Goal: Obtain resource: Download file/media

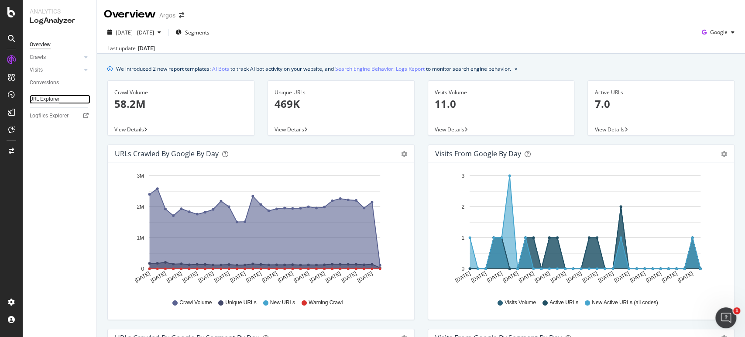
click at [55, 95] on div "URL Explorer" at bounding box center [45, 99] width 30 height 9
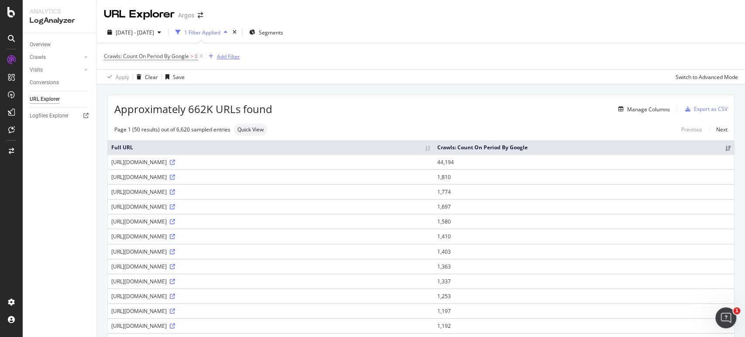
click at [231, 55] on div "Add Filter" at bounding box center [228, 56] width 23 height 7
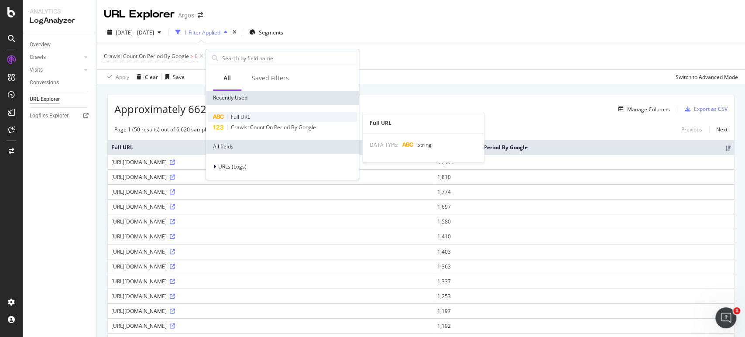
click at [239, 115] on span "Full URL" at bounding box center [240, 116] width 19 height 7
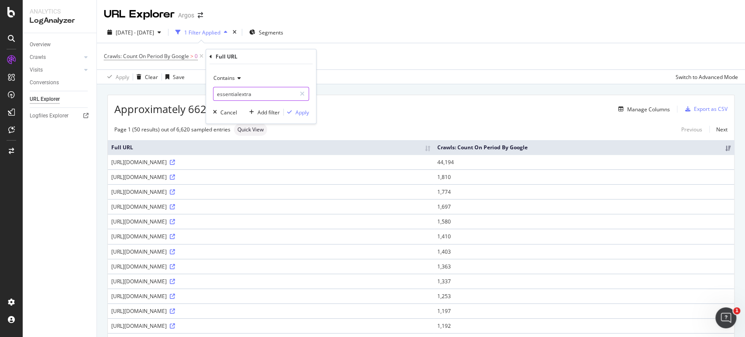
click at [241, 90] on input "essentialextra" at bounding box center [255, 94] width 83 height 14
paste input "https://www.argos.co.uk/browse/appliances/"
type input "https://www.argos.co.uk/browse/appliances/"
click at [300, 111] on div "Apply" at bounding box center [303, 112] width 14 height 7
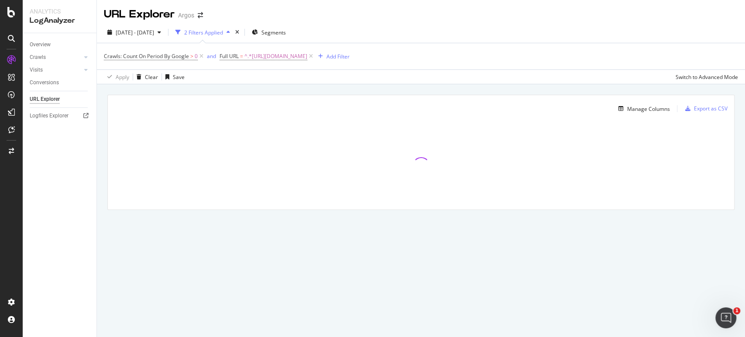
drag, startPoint x: 446, startPoint y: 79, endPoint x: 297, endPoint y: 90, distance: 148.8
drag, startPoint x: 297, startPoint y: 90, endPoint x: 205, endPoint y: 88, distance: 92.6
drag, startPoint x: 205, startPoint y: 88, endPoint x: 181, endPoint y: 79, distance: 25.7
drag, startPoint x: 181, startPoint y: 79, endPoint x: 163, endPoint y: 78, distance: 17.9
drag, startPoint x: 163, startPoint y: 78, endPoint x: 148, endPoint y: 79, distance: 14.9
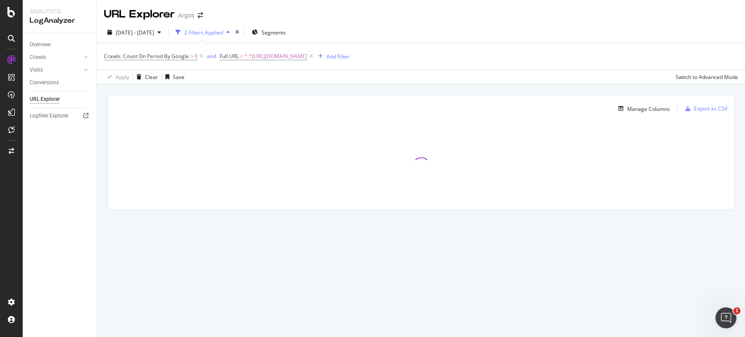
drag, startPoint x: 110, startPoint y: 79, endPoint x: 369, endPoint y: 62, distance: 259.9
drag, startPoint x: 369, startPoint y: 62, endPoint x: 293, endPoint y: 56, distance: 76.2
drag, startPoint x: 293, startPoint y: 56, endPoint x: 131, endPoint y: 59, distance: 162.9
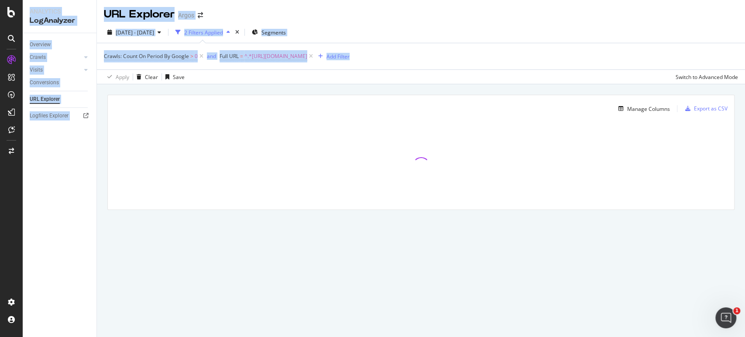
drag, startPoint x: 131, startPoint y: 59, endPoint x: 0, endPoint y: 52, distance: 130.8
click at [0, 52] on div "Analytics LogAnalyzer Overview Crawls Daily Distribution Segments Distribution …" at bounding box center [372, 168] width 745 height 337
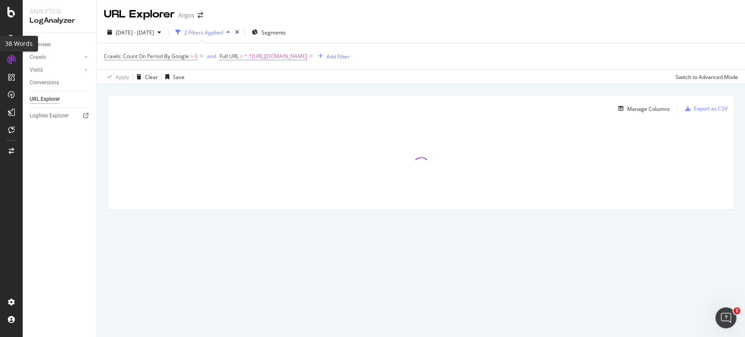
click at [425, 73] on div "Apply Clear Save Switch to Advanced Mode" at bounding box center [421, 76] width 648 height 14
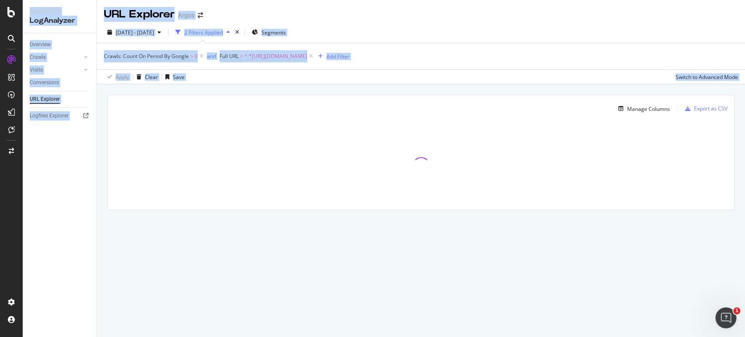
drag, startPoint x: 486, startPoint y: 88, endPoint x: 0, endPoint y: 76, distance: 485.7
click at [0, 76] on div "Analytics LogAnalyzer Overview Crawls Daily Distribution Segments Distribution …" at bounding box center [372, 168] width 745 height 337
click at [427, 105] on div "Manage Columns" at bounding box center [392, 108] width 556 height 10
drag, startPoint x: 440, startPoint y: 93, endPoint x: 0, endPoint y: 79, distance: 439.9
click at [0, 79] on div "Analytics LogAnalyzer Overview Crawls Daily Distribution Segments Distribution …" at bounding box center [372, 168] width 745 height 337
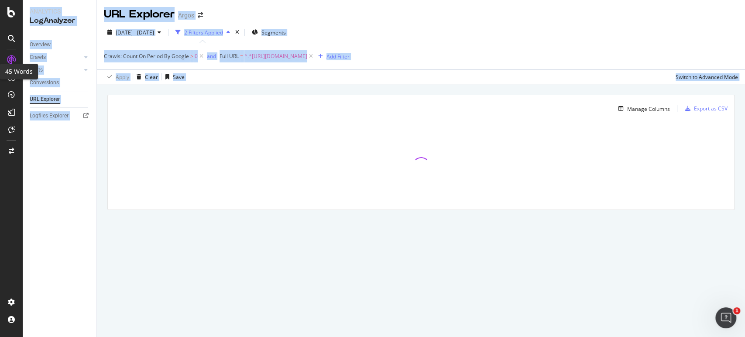
click at [457, 98] on div "Manage Columns Export as CSV" at bounding box center [421, 105] width 627 height 21
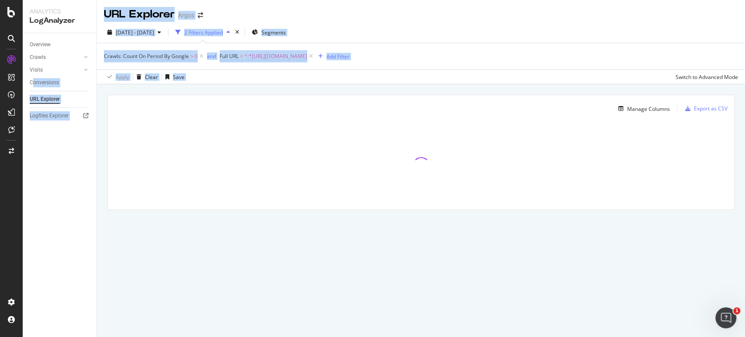
click at [0, 75] on div "Analytics LogAnalyzer Overview Crawls Daily Distribution Segments Distribution …" at bounding box center [372, 168] width 745 height 337
click at [375, 76] on div "Apply Clear Save Switch to Advanced Mode" at bounding box center [421, 76] width 648 height 14
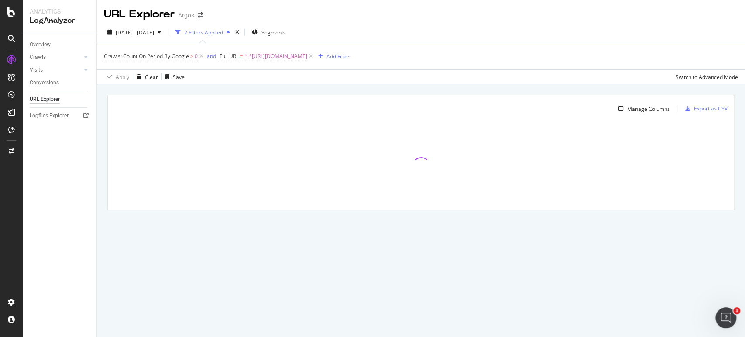
click at [288, 76] on div "Apply Clear Save Switch to Advanced Mode" at bounding box center [421, 76] width 648 height 14
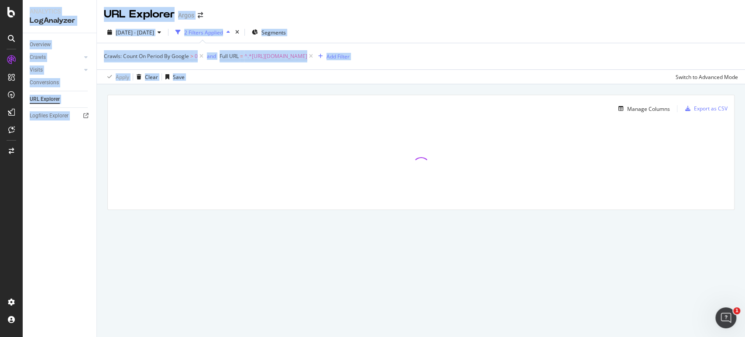
drag, startPoint x: 288, startPoint y: 76, endPoint x: 0, endPoint y: -38, distance: 309.6
click at [0, 0] on html "Analytics LogAnalyzer Overview Crawls Daily Distribution Segments Distribution …" at bounding box center [372, 168] width 745 height 337
click at [235, 77] on div "Apply Clear Save Switch to Advanced Mode" at bounding box center [421, 76] width 648 height 14
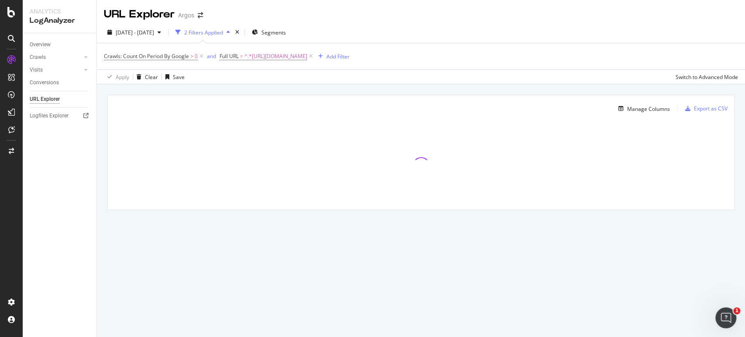
click at [235, 77] on div "Apply Clear Save Switch to Advanced Mode" at bounding box center [421, 76] width 648 height 14
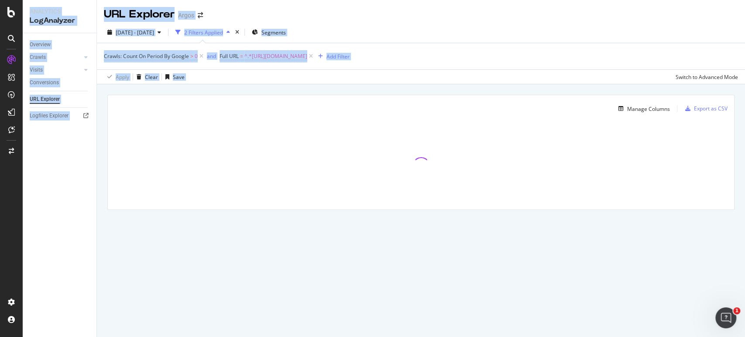
drag, startPoint x: 235, startPoint y: 77, endPoint x: 0, endPoint y: 28, distance: 240.4
click at [0, 28] on div "Analytics LogAnalyzer Overview Crawls Daily Distribution Segments Distribution …" at bounding box center [372, 168] width 745 height 337
click at [207, 76] on div "Apply Clear Save Switch to Advanced Mode" at bounding box center [421, 76] width 648 height 14
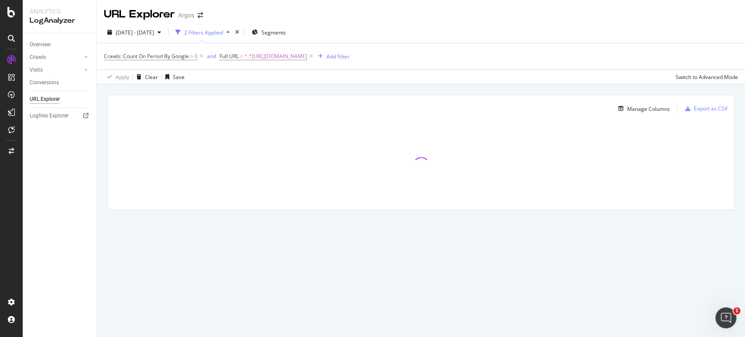
drag, startPoint x: 257, startPoint y: 65, endPoint x: 249, endPoint y: 48, distance: 19.3
drag, startPoint x: 249, startPoint y: 48, endPoint x: 245, endPoint y: 50, distance: 4.9
drag, startPoint x: 245, startPoint y: 50, endPoint x: 178, endPoint y: 55, distance: 67.0
drag, startPoint x: 178, startPoint y: 55, endPoint x: 126, endPoint y: 56, distance: 51.5
drag, startPoint x: 126, startPoint y: 56, endPoint x: 345, endPoint y: 62, distance: 218.8
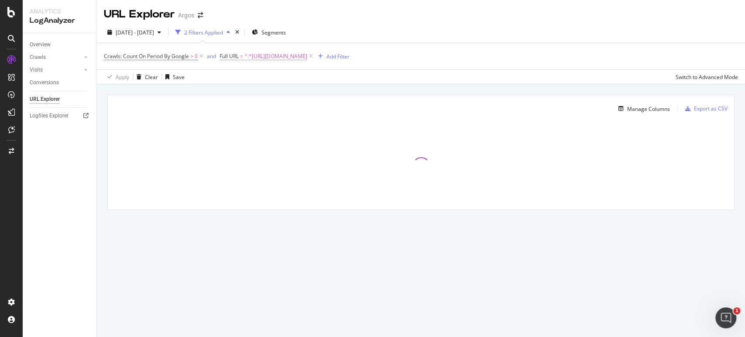
drag, startPoint x: 345, startPoint y: 62, endPoint x: 335, endPoint y: 57, distance: 11.0
drag, startPoint x: 335, startPoint y: 57, endPoint x: 251, endPoint y: 56, distance: 83.8
drag, startPoint x: 251, startPoint y: 56, endPoint x: 179, endPoint y: 59, distance: 72.1
drag, startPoint x: 179, startPoint y: 59, endPoint x: 170, endPoint y: 59, distance: 9.2
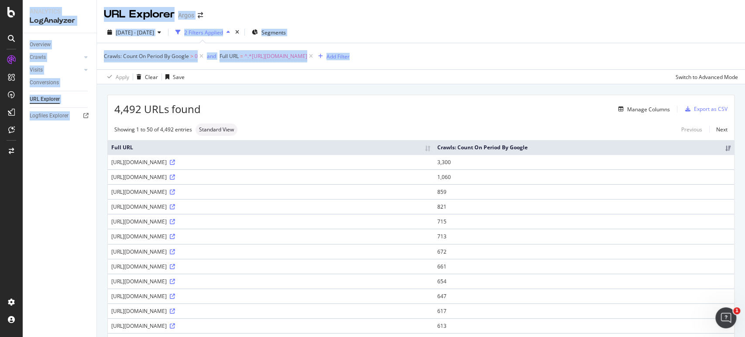
drag, startPoint x: 170, startPoint y: 59, endPoint x: 253, endPoint y: 108, distance: 96.1
click at [1, 59] on div "Analytics LogAnalyzer Overview Crawls Daily Distribution Segments Distribution …" at bounding box center [372, 168] width 745 height 337
click at [365, 115] on div "4,492 URLs found Manage Columns Export as CSV" at bounding box center [421, 105] width 627 height 21
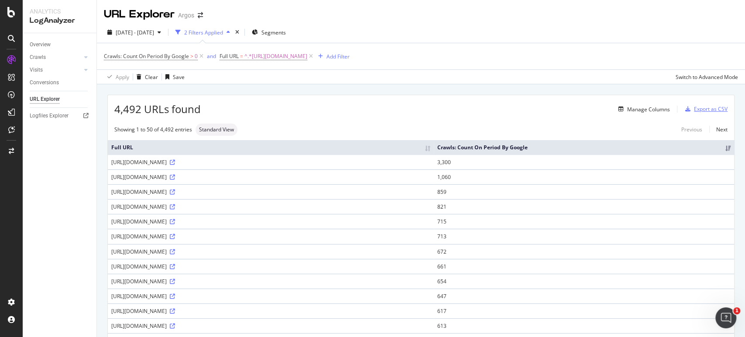
click at [708, 104] on div "Export as CSV" at bounding box center [705, 109] width 46 height 13
click at [296, 55] on span "^.*https://www.argos.co.uk/browse/appliances/.*$" at bounding box center [276, 56] width 63 height 12
click at [276, 90] on input "https://www.argos.co.uk/browse/appliances/" at bounding box center [269, 93] width 83 height 14
click at [283, 93] on input "https://www.argos.co.uk/browse/appliances/" at bounding box center [269, 93] width 83 height 14
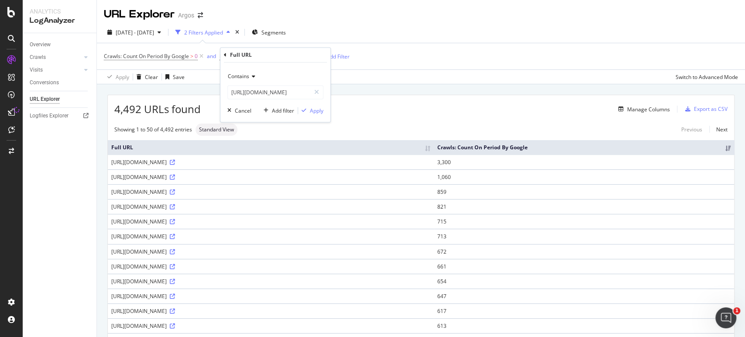
click at [410, 101] on div "4,492 URLs found Manage Columns Export as CSV" at bounding box center [421, 105] width 627 height 21
drag, startPoint x: 486, startPoint y: 238, endPoint x: 373, endPoint y: -28, distance: 288.5
click at [350, 56] on div "Add Filter" at bounding box center [338, 56] width 23 height 7
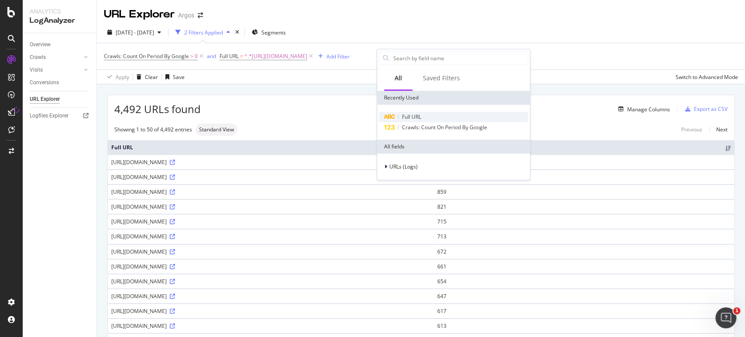
click at [408, 116] on span "Full URL" at bounding box center [411, 116] width 19 height 7
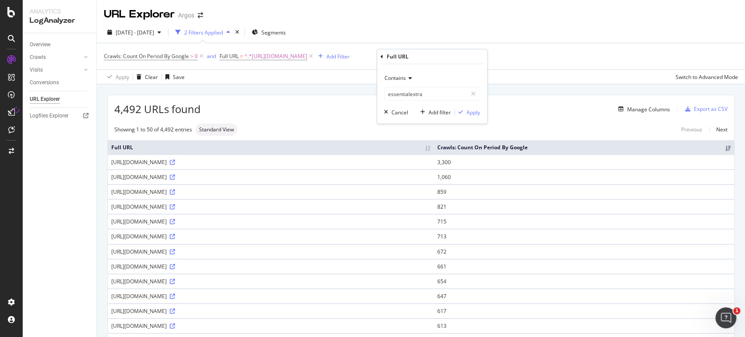
click at [400, 77] on span "Contains" at bounding box center [395, 77] width 21 height 7
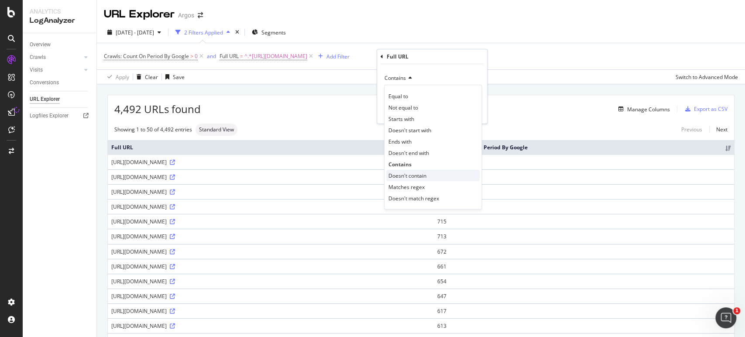
click at [416, 179] on span "Doesn't contain" at bounding box center [408, 175] width 38 height 7
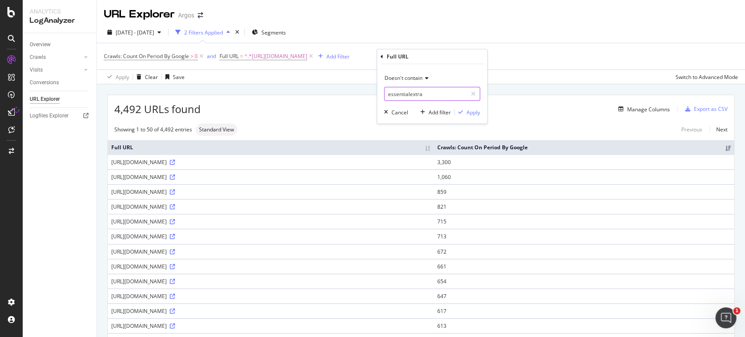
click at [408, 95] on input "essentialextra" at bounding box center [426, 94] width 83 height 14
type input "="
click at [464, 114] on div "button" at bounding box center [461, 112] width 12 height 5
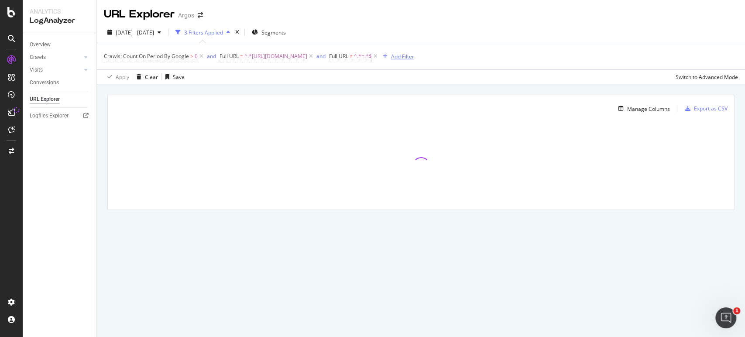
click at [414, 55] on div "Add Filter" at bounding box center [402, 56] width 23 height 7
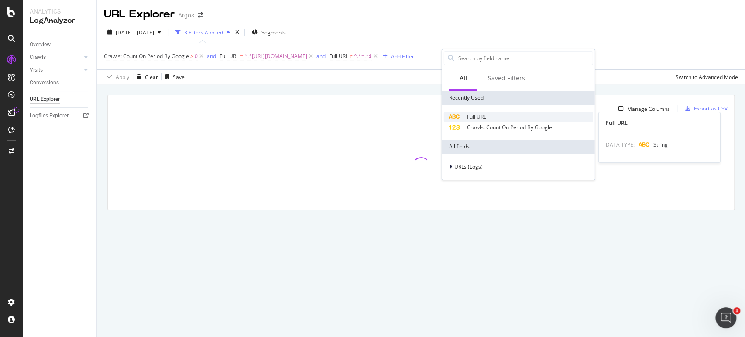
click at [478, 115] on span "Full URL" at bounding box center [476, 116] width 19 height 7
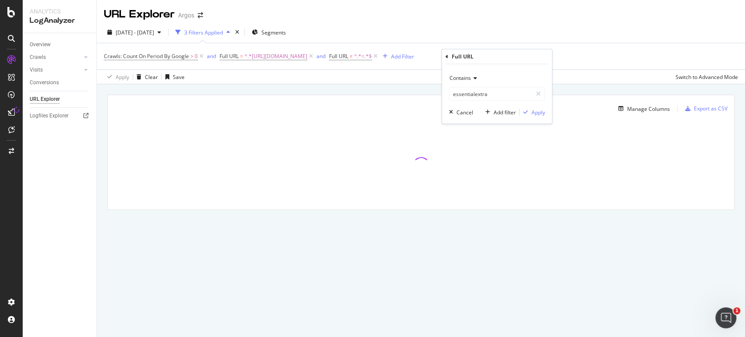
click at [469, 79] on span "Contains" at bounding box center [460, 77] width 21 height 7
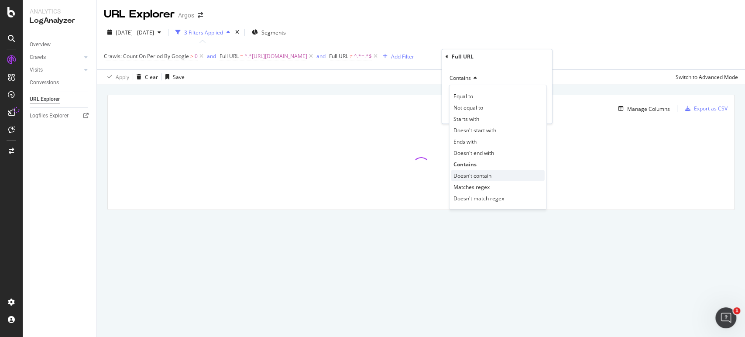
click at [474, 176] on span "Doesn't contain" at bounding box center [473, 175] width 38 height 7
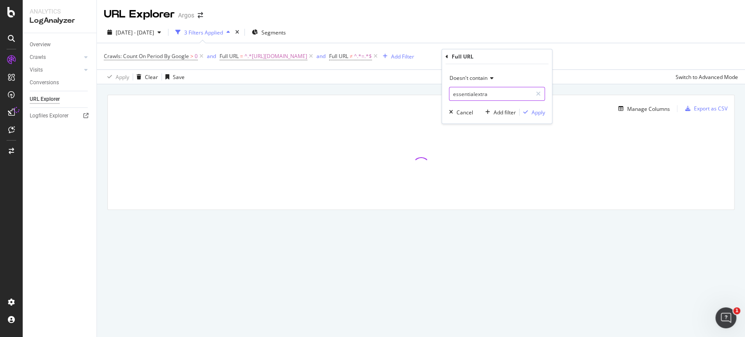
click at [473, 93] on input "essentialextra" at bounding box center [491, 94] width 83 height 14
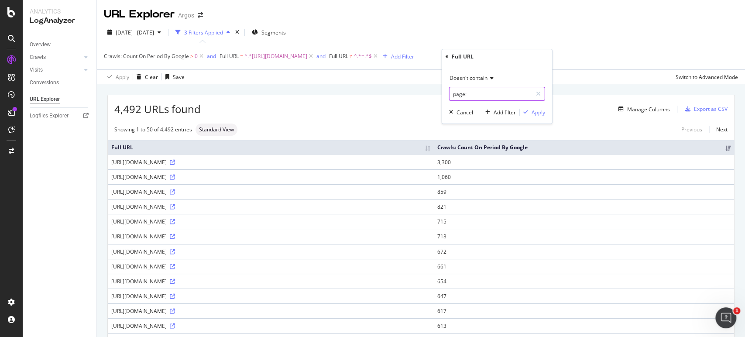
type input "page:"
click at [532, 106] on div "Doesn't contain page: Cancel Add filter Apply" at bounding box center [497, 93] width 110 height 59
click at [534, 111] on div "Apply" at bounding box center [539, 112] width 14 height 7
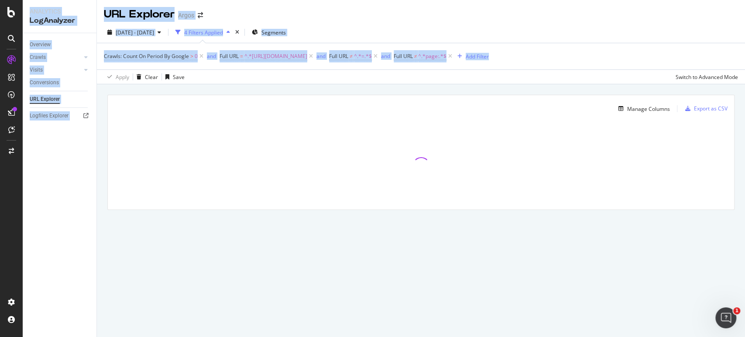
drag, startPoint x: 591, startPoint y: 65, endPoint x: 0, endPoint y: 58, distance: 590.8
click at [0, 58] on div "Analytics LogAnalyzer Overview Crawls Daily Distribution Segments Distribution …" at bounding box center [372, 168] width 745 height 337
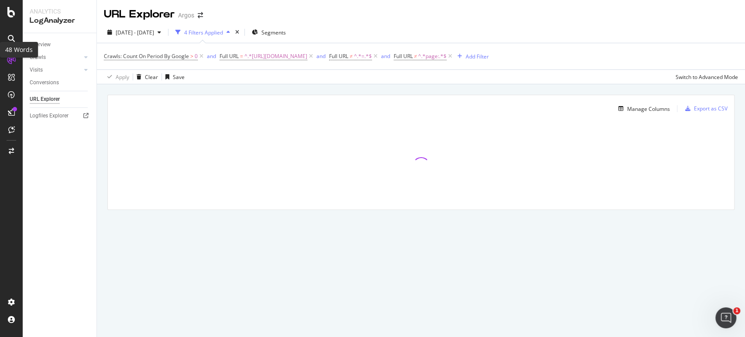
click at [584, 75] on div "Apply Clear Save Switch to Advanced Mode" at bounding box center [421, 76] width 648 height 14
click at [447, 55] on span "^.*page:.*$" at bounding box center [432, 56] width 28 height 12
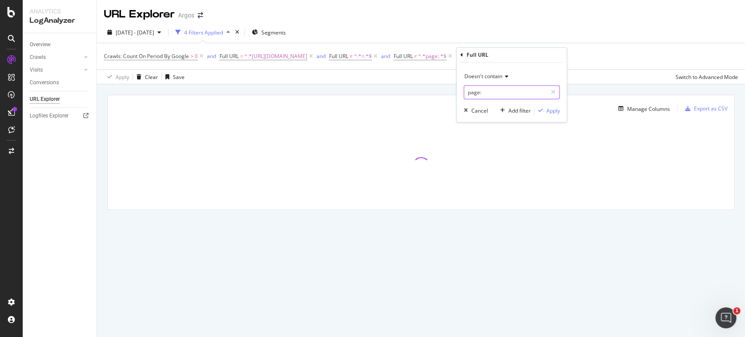
click at [500, 90] on input "page:" at bounding box center [505, 93] width 83 height 14
click at [603, 80] on div "Apply Clear Save Switch to Advanced Mode" at bounding box center [421, 76] width 648 height 14
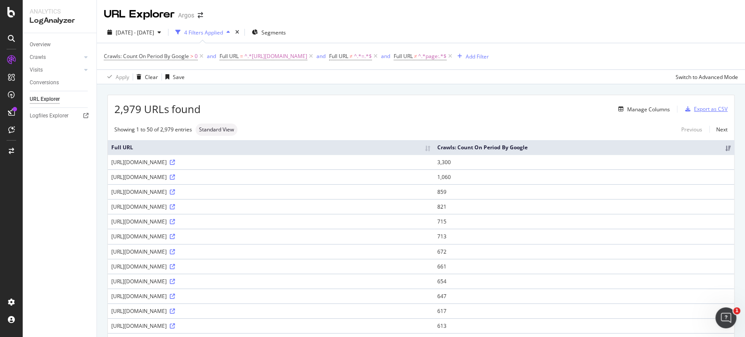
click at [706, 109] on div "Export as CSV" at bounding box center [711, 108] width 34 height 7
click at [296, 55] on span "^.*https://www.argos.co.uk/browse/appliances/.*$" at bounding box center [276, 56] width 63 height 12
click at [292, 90] on input "https://www.argos.co.uk/browse/appliances/" at bounding box center [269, 93] width 83 height 14
click at [297, 90] on input "https://www.argos.co.uk/browse/appliances/" at bounding box center [269, 93] width 83 height 14
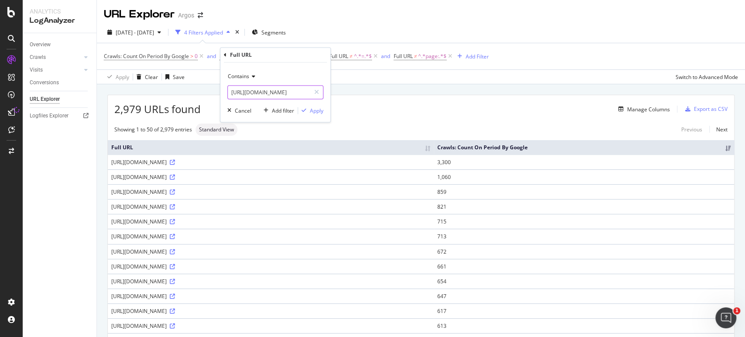
scroll to position [0, 50]
type input "https://www.argos.co.uk/browse/health-and-beauty/"
click at [309, 107] on div "Apply" at bounding box center [310, 111] width 25 height 8
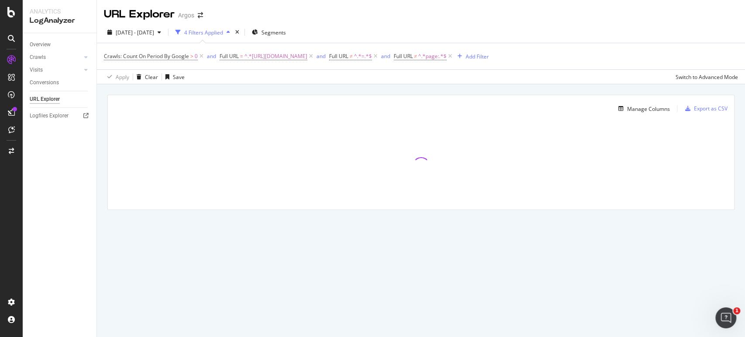
click at [398, 39] on div "2025 Jul. 15th - Aug. 13th 4 Filters Applied Segments" at bounding box center [421, 33] width 648 height 17
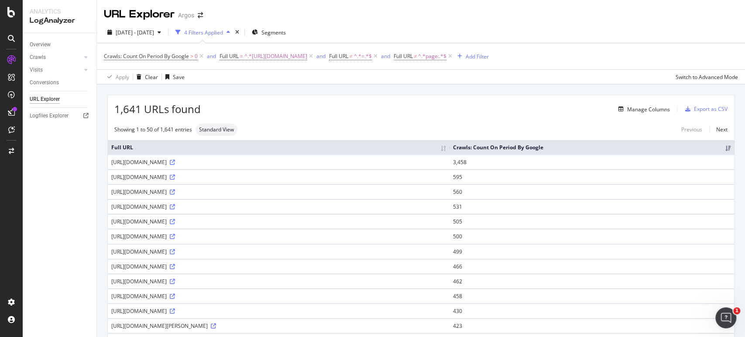
click at [389, 142] on th "Full URL" at bounding box center [279, 147] width 342 height 14
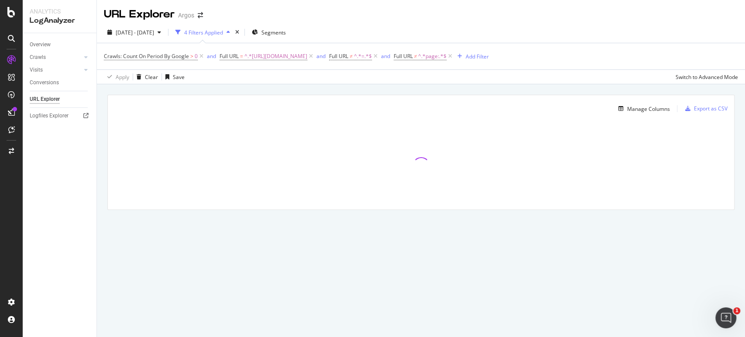
click at [241, 81] on div "Apply Clear Save Switch to Advanced Mode" at bounding box center [421, 76] width 648 height 14
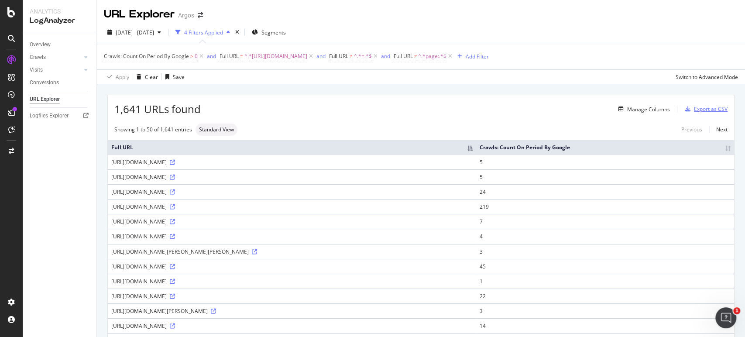
click at [705, 111] on div "Export as CSV" at bounding box center [711, 108] width 34 height 7
click at [694, 110] on div "Export as CSV" at bounding box center [711, 108] width 34 height 7
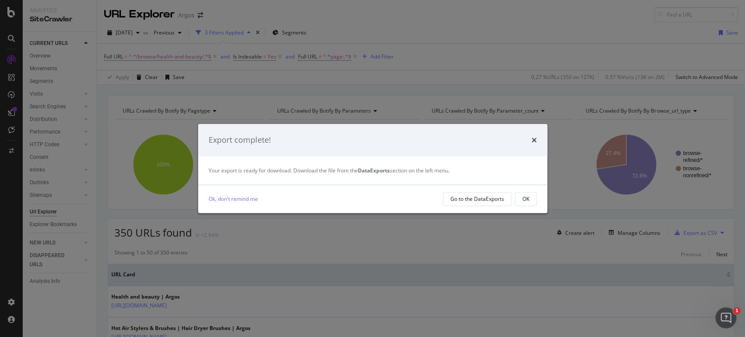
scroll to position [158, 0]
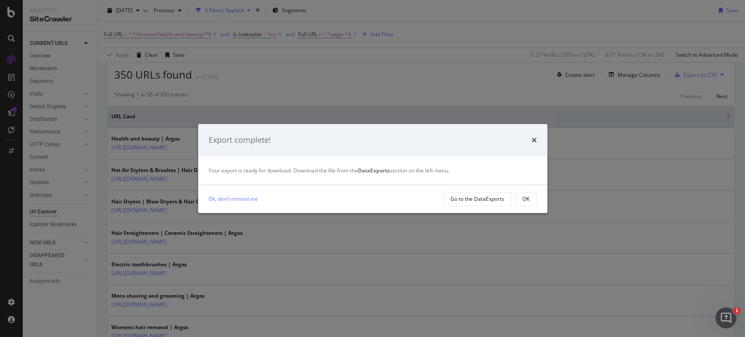
click at [538, 205] on div "Ok, don't remind me Go to the DataExports OK" at bounding box center [372, 199] width 349 height 28
click at [525, 198] on div "OK" at bounding box center [526, 198] width 7 height 7
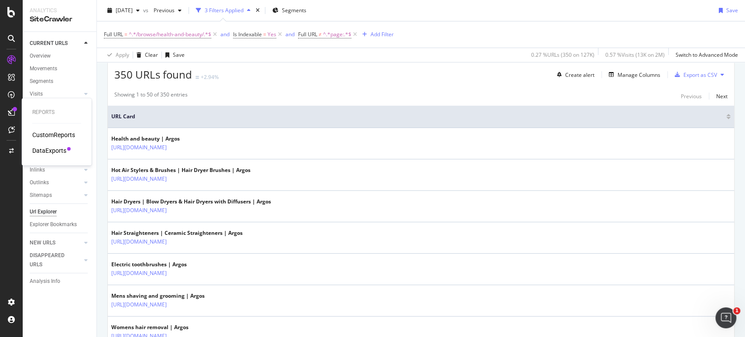
click at [47, 148] on div "DataExports" at bounding box center [49, 150] width 34 height 9
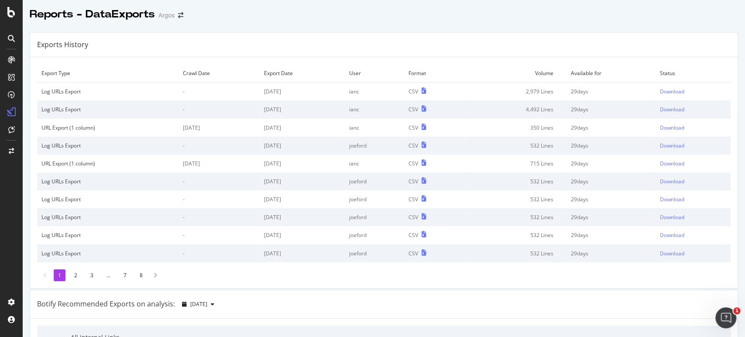
click at [667, 86] on td "Download" at bounding box center [693, 92] width 75 height 18
click at [665, 90] on div "Download" at bounding box center [672, 91] width 24 height 7
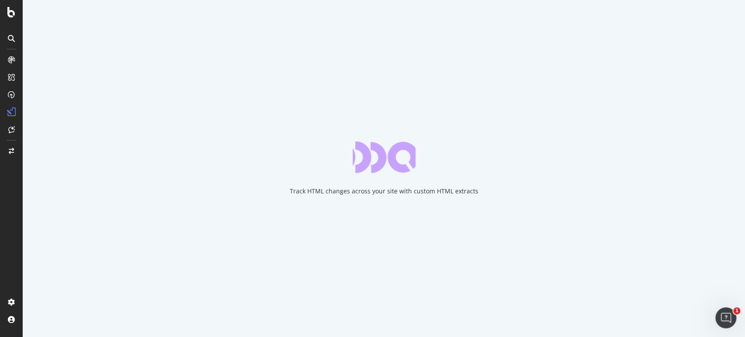
drag, startPoint x: 251, startPoint y: 289, endPoint x: 310, endPoint y: 291, distance: 58.1
